Goal: Information Seeking & Learning: Learn about a topic

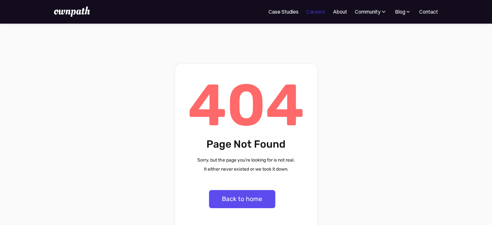
click at [316, 9] on link "Careers" at bounding box center [315, 12] width 19 height 8
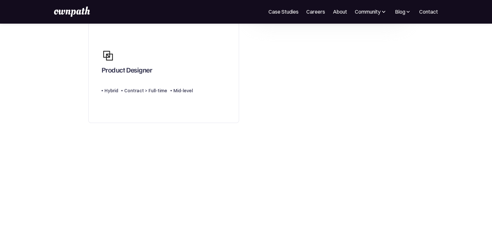
scroll to position [31, 0]
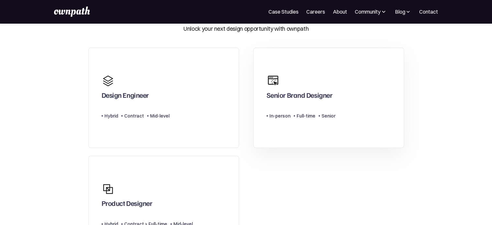
click at [337, 96] on link "Senior Brand Designer Type Level In-person Full-time Senior" at bounding box center [328, 98] width 151 height 101
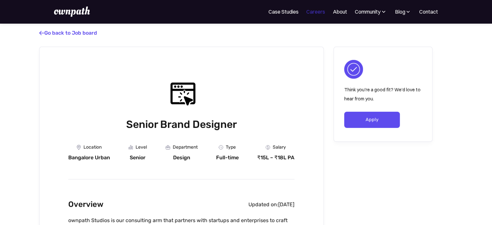
click at [316, 10] on link "Careers" at bounding box center [315, 12] width 19 height 8
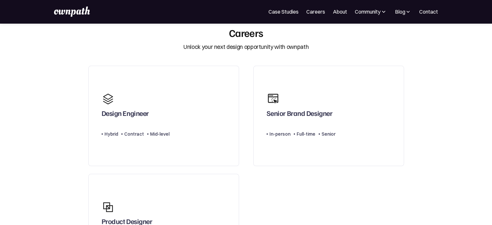
scroll to position [32, 0]
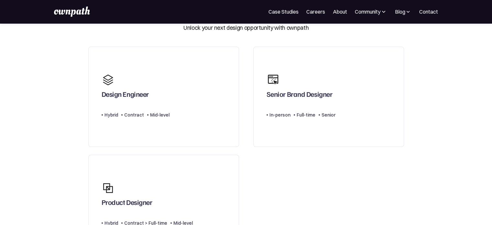
click at [74, 143] on section "Careers Unlock your next design opportunity with ownpath Design Engineer Type L…" at bounding box center [246, 171] width 492 height 329
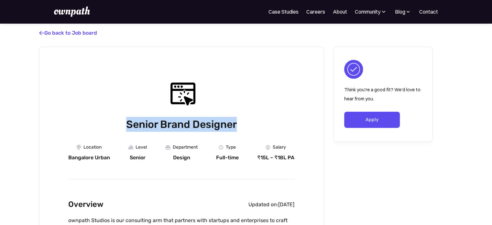
click at [249, 91] on div "Senior Brand Designer" at bounding box center [181, 104] width 226 height 53
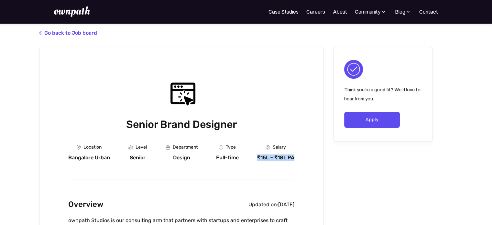
drag, startPoint x: 258, startPoint y: 156, endPoint x: 296, endPoint y: 157, distance: 38.8
copy div "₹15L – ₹18L PA"
drag, startPoint x: 68, startPoint y: 157, endPoint x: 112, endPoint y: 158, distance: 43.3
click at [112, 158] on div "Location Bangalore Urban Level Senior Department Design Type Full-time Salary ₹…" at bounding box center [181, 153] width 226 height 16
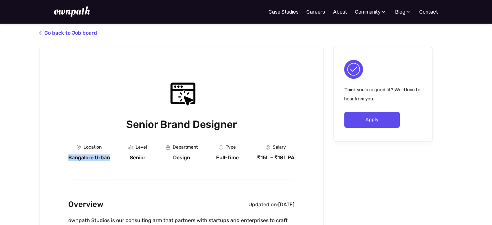
copy div "Bangalore Urban"
drag, startPoint x: 173, startPoint y: 156, endPoint x: 192, endPoint y: 159, distance: 19.9
click at [192, 159] on div "Department Design" at bounding box center [182, 153] width 32 height 16
copy div "Design"
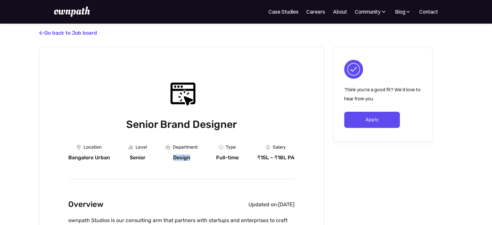
click at [131, 148] on img at bounding box center [130, 147] width 5 height 5
click at [45, 33] on link " Go back to Job board" at bounding box center [68, 33] width 58 height 6
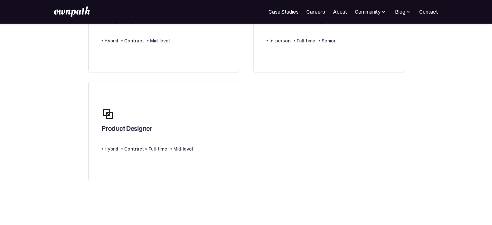
scroll to position [39, 0]
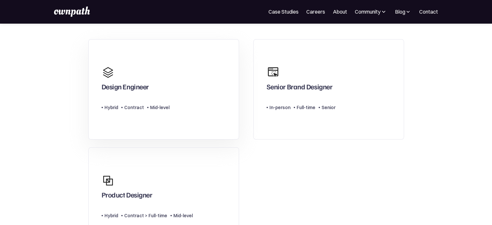
click at [178, 121] on link "Design Engineer Type Level Hybrid Contract Mid-level" at bounding box center [163, 89] width 151 height 101
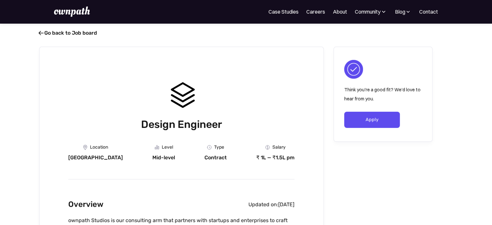
click at [46, 33] on link " Go back to Job board" at bounding box center [68, 33] width 58 height 6
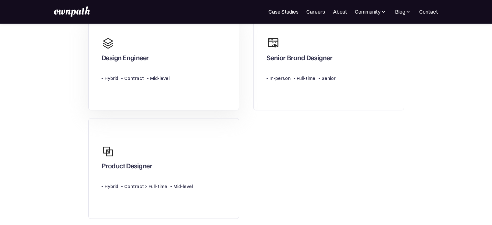
scroll to position [68, 0]
click at [120, 88] on link "Design Engineer Type Level Hybrid Contract Mid-level" at bounding box center [163, 61] width 151 height 101
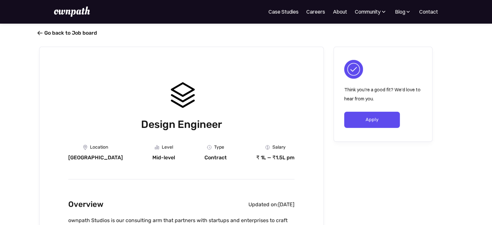
click at [40, 32] on span "" at bounding box center [39, 33] width 5 height 6
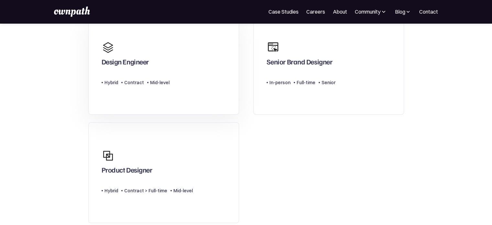
scroll to position [65, 0]
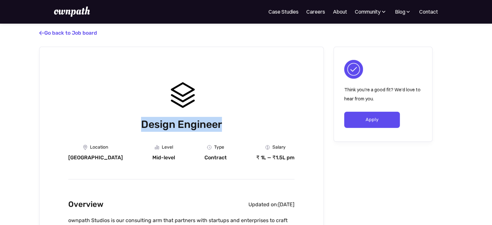
drag, startPoint x: 142, startPoint y: 124, endPoint x: 234, endPoint y: 119, distance: 92.0
click at [234, 119] on h1 "Design Engineer" at bounding box center [181, 124] width 226 height 15
copy h1 "Design Engineer"
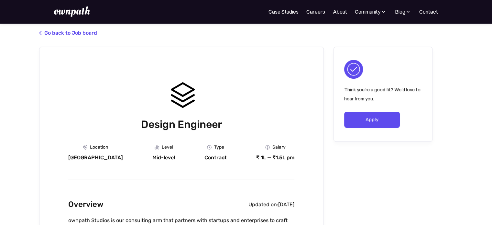
click at [182, 98] on div at bounding box center [181, 93] width 31 height 31
drag, startPoint x: 182, startPoint y: 98, endPoint x: 177, endPoint y: 86, distance: 13.0
click at [206, 157] on div "Contract" at bounding box center [215, 157] width 22 height 6
copy div "Contract"
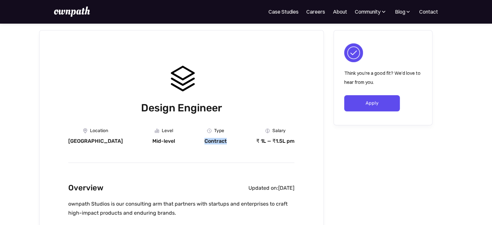
scroll to position [17, 0]
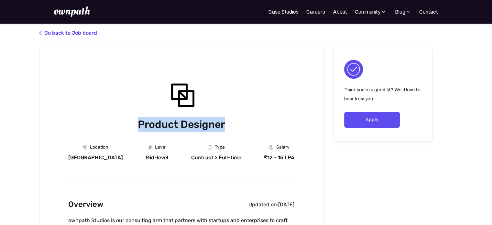
drag, startPoint x: 138, startPoint y: 123, endPoint x: 234, endPoint y: 129, distance: 96.2
click at [234, 129] on h1 "Product Designer" at bounding box center [181, 124] width 226 height 15
copy h1 "Product Designer"
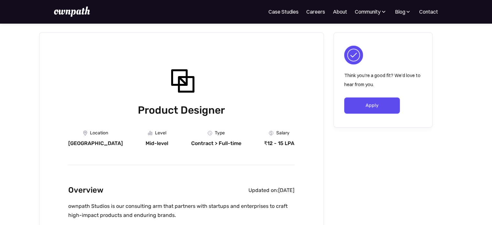
scroll to position [15, 0]
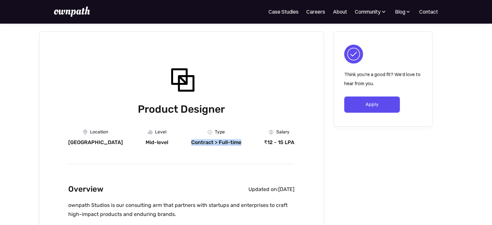
drag, startPoint x: 183, startPoint y: 142, endPoint x: 231, endPoint y: 135, distance: 48.2
click at [231, 135] on div "Type Contract > Full-time" at bounding box center [216, 137] width 50 height 16
copy div "Contract > Full-time"
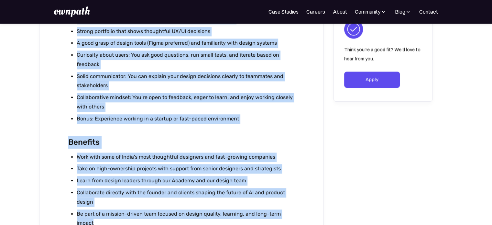
scroll to position [694, 0]
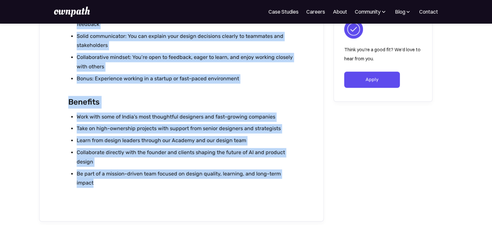
drag, startPoint x: 175, startPoint y: 221, endPoint x: 198, endPoint y: 181, distance: 46.8
copy div "Responsibilities Design Fundamentals Translate user needs and business goals in…"
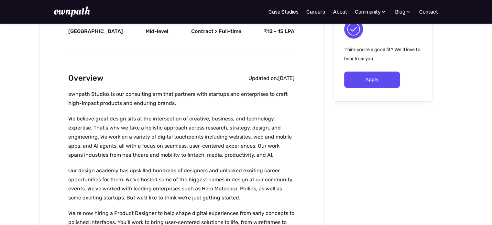
scroll to position [0, 0]
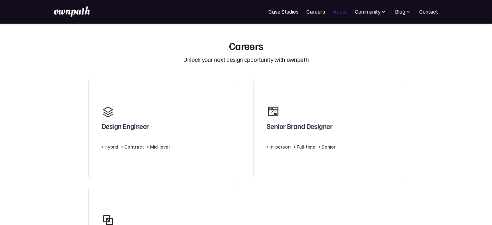
click at [263, 9] on link "About" at bounding box center [340, 12] width 14 height 8
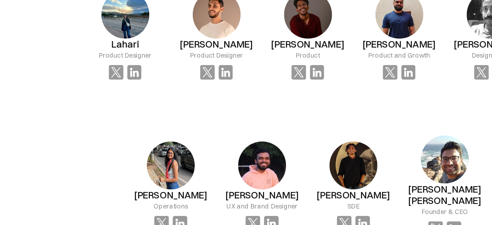
scroll to position [437, 0]
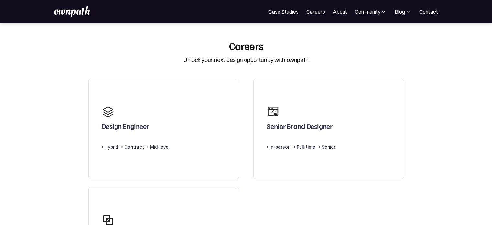
scroll to position [65, 0]
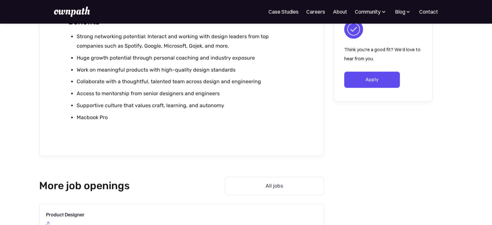
scroll to position [555, 0]
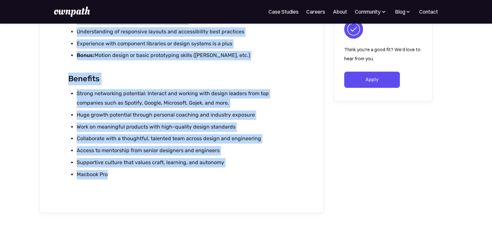
drag, startPoint x: 69, startPoint y: 70, endPoint x: 135, endPoint y: 169, distance: 119.1
copy div "Overview Updated on: August 8, 2025 ownpath Studios is our consulting arm that …"
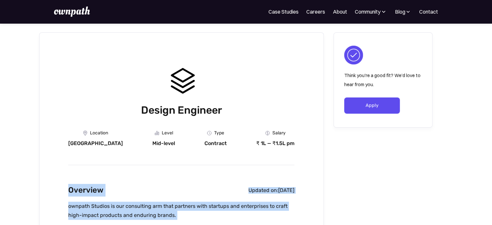
scroll to position [0, 0]
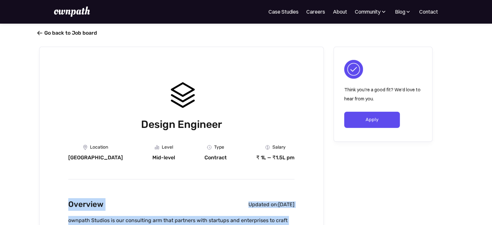
click at [48, 31] on link " Go back to Job board" at bounding box center [68, 33] width 58 height 6
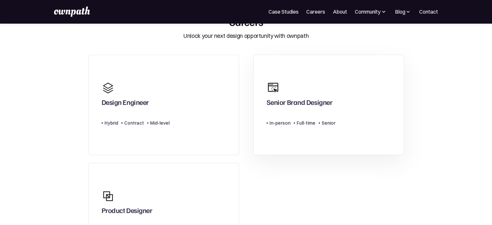
scroll to position [24, 0]
click at [340, 112] on link "Senior Brand Designer Type Level In-person Full-time Senior" at bounding box center [328, 104] width 151 height 101
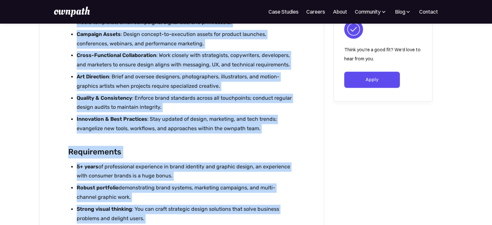
scroll to position [1014, 0]
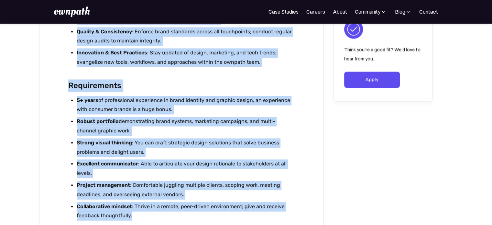
drag, startPoint x: 70, startPoint y: 85, endPoint x: 216, endPoint y: 217, distance: 196.9
copy div "About the Role As a Senior Brand & Graphic Designer , you’ll own the creative d…"
click at [289, 80] on h2 "Requirements" at bounding box center [181, 85] width 226 height 13
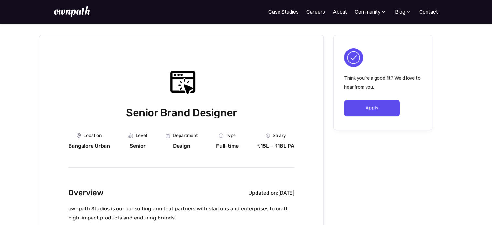
scroll to position [0, 0]
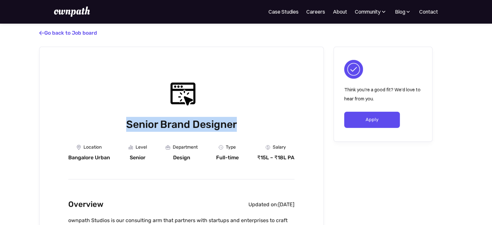
drag, startPoint x: 127, startPoint y: 123, endPoint x: 239, endPoint y: 128, distance: 112.3
click at [239, 128] on h1 "Senior Brand Designer" at bounding box center [181, 124] width 226 height 15
copy h1 "Senior Brand Designer"
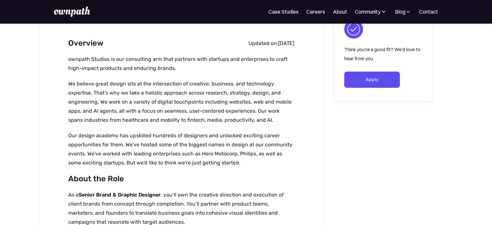
scroll to position [223, 0]
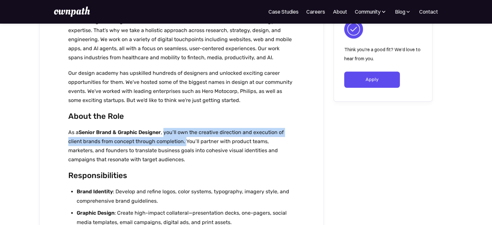
drag, startPoint x: 166, startPoint y: 132, endPoint x: 184, endPoint y: 140, distance: 20.1
click at [184, 140] on p "As a Senior Brand & Graphic Designer , you’ll own the creative direction and ex…" at bounding box center [181, 146] width 226 height 36
copy p "you’ll own the creative direction and execution of client brands from concept t…"
